Goal: Navigation & Orientation: Find specific page/section

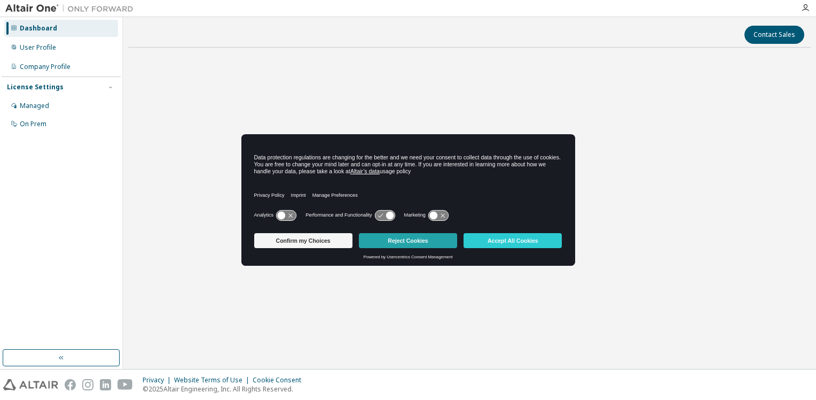
click at [396, 242] on button "Reject Cookies" at bounding box center [408, 240] width 98 height 15
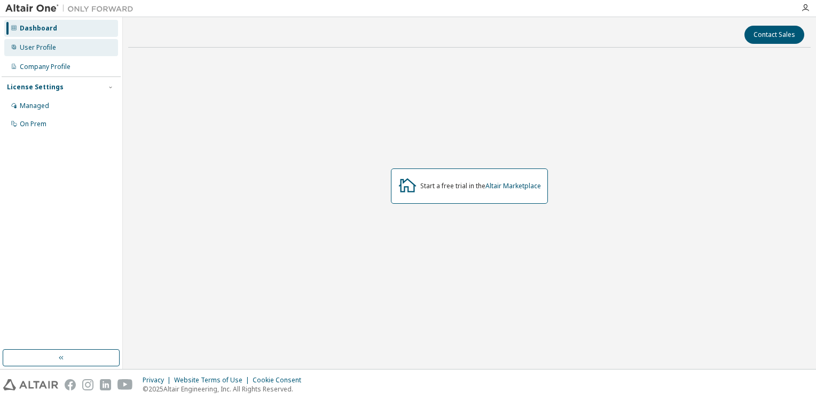
click at [45, 49] on div "User Profile" at bounding box center [38, 47] width 36 height 9
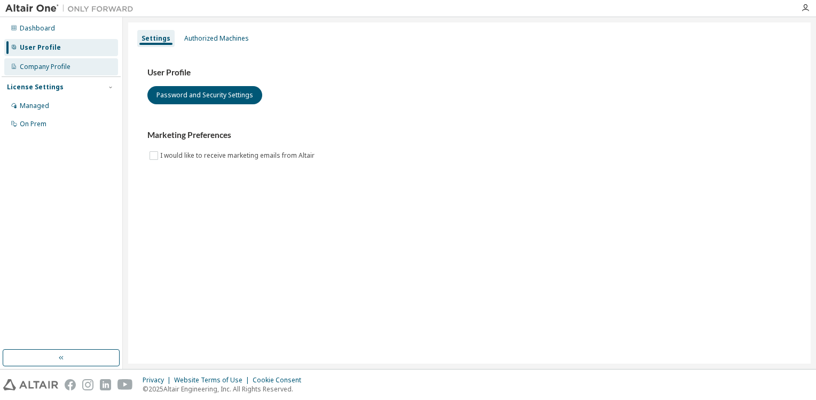
click at [47, 61] on div "Company Profile" at bounding box center [61, 66] width 114 height 17
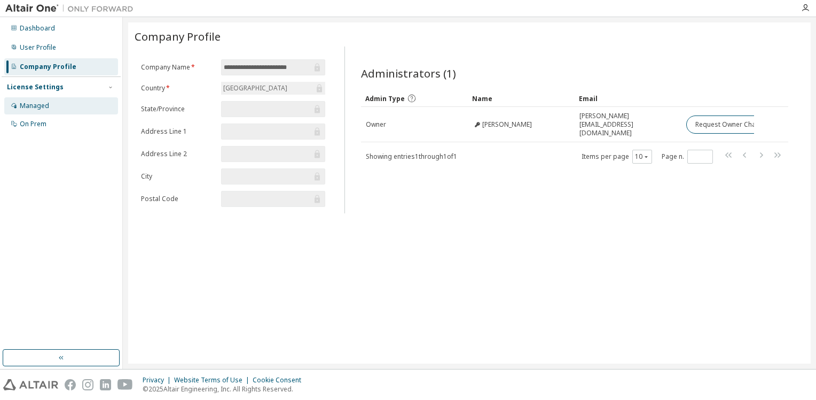
click at [33, 107] on div "Managed" at bounding box center [34, 106] width 29 height 9
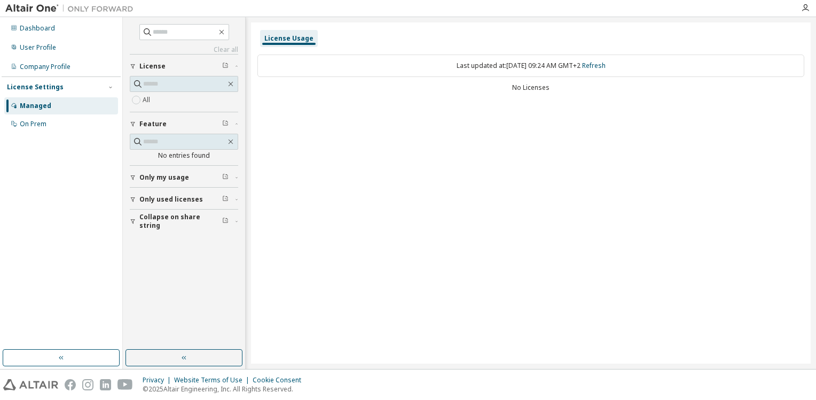
click at [152, 177] on span "Only my usage" at bounding box center [164, 177] width 50 height 9
click at [152, 229] on span "Only used licenses" at bounding box center [171, 230] width 64 height 9
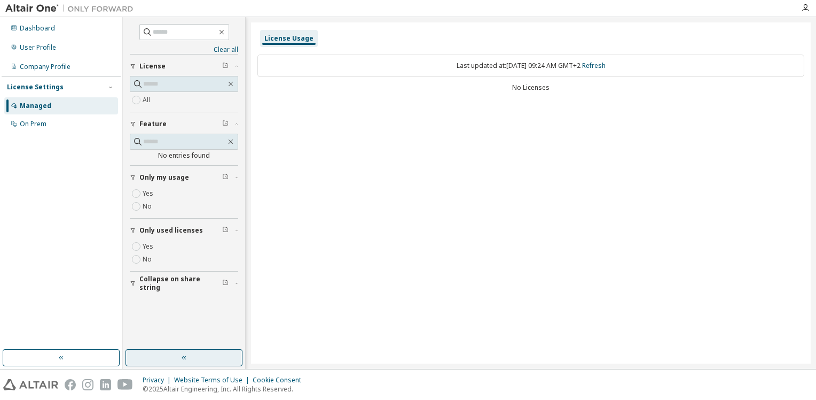
click at [161, 355] on button "button" at bounding box center [184, 357] width 117 height 17
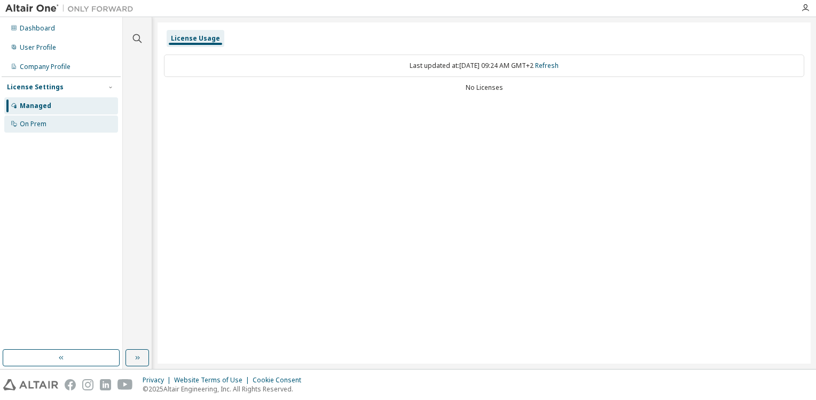
click at [43, 120] on div "On Prem" at bounding box center [33, 124] width 27 height 9
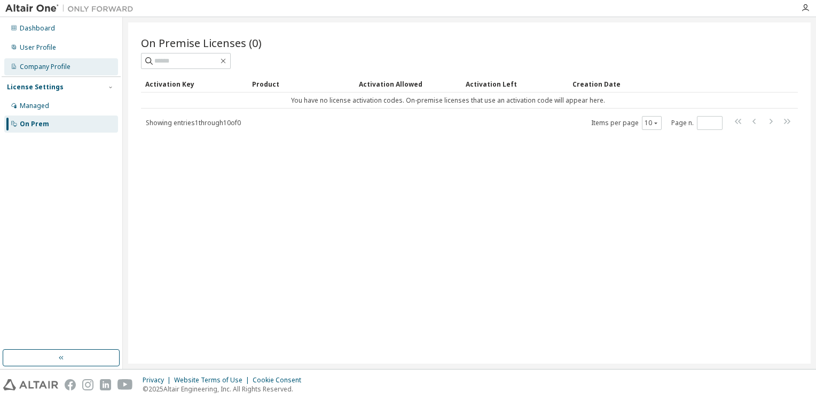
click at [49, 62] on div "Company Profile" at bounding box center [61, 66] width 114 height 17
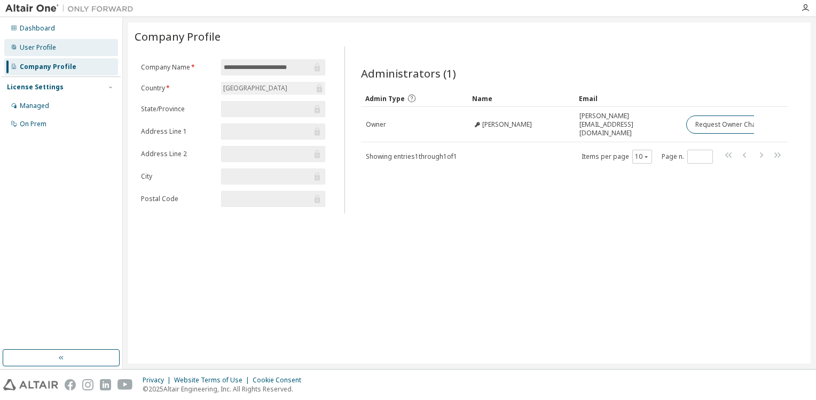
click at [44, 50] on div "User Profile" at bounding box center [38, 47] width 36 height 9
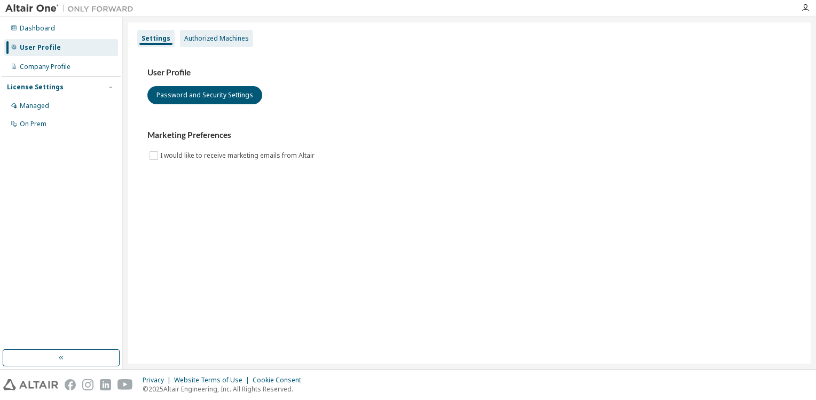
click at [207, 39] on div "Authorized Machines" at bounding box center [216, 38] width 65 height 9
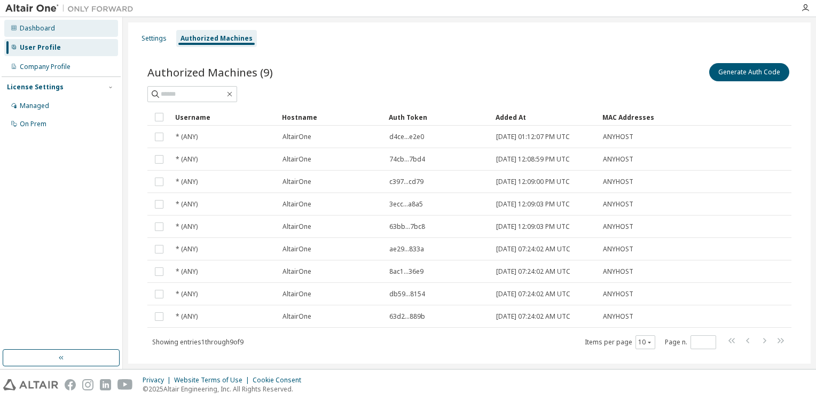
click at [33, 23] on div "Dashboard" at bounding box center [61, 28] width 114 height 17
